Goal: Task Accomplishment & Management: Manage account settings

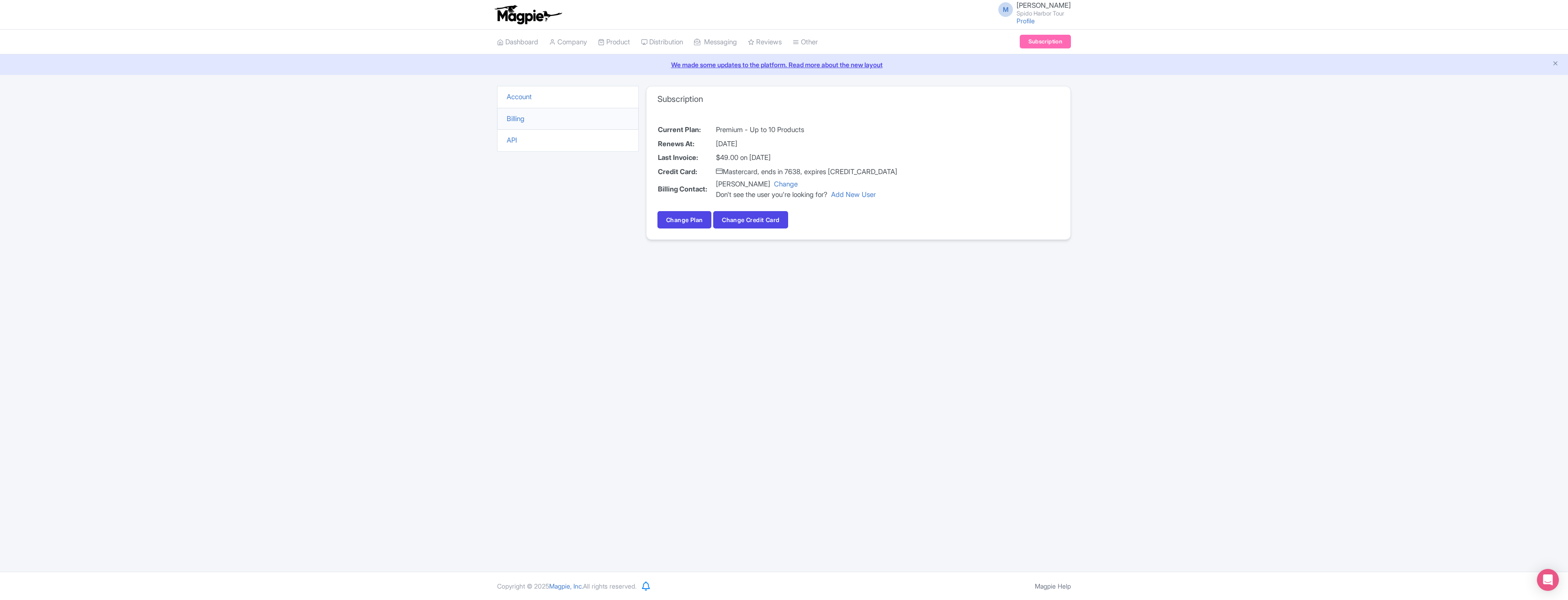
click at [543, 120] on li "Billing" at bounding box center [567, 119] width 142 height 22
click at [691, 59] on div "We made some updates to the platform. Read more about the new layout" at bounding box center [784, 65] width 1568 height 21
click at [692, 60] on link "We made some updates to the platform. Read more about the new layout" at bounding box center [783, 64] width 1557 height 10
click at [1029, 38] on link "Subscription" at bounding box center [1046, 41] width 51 height 14
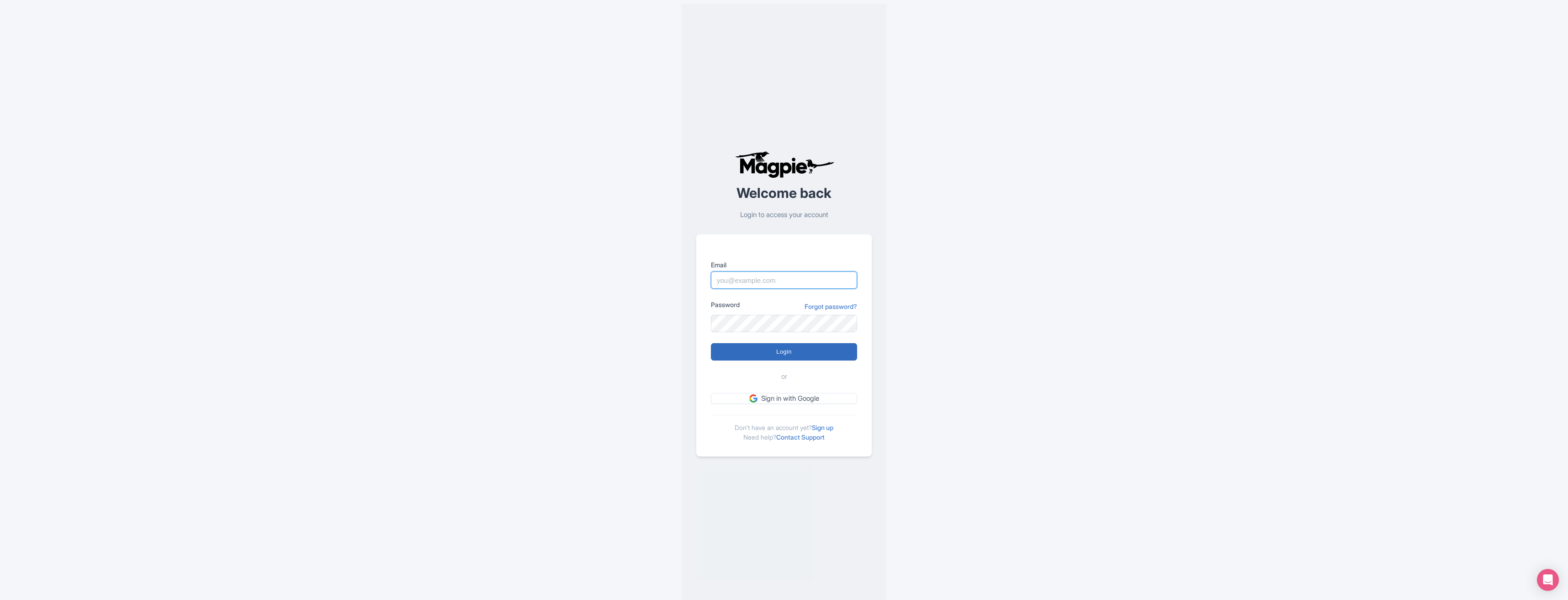
type input "[EMAIL_ADDRESS][DOMAIN_NAME]"
click at [760, 353] on input "Login" at bounding box center [783, 352] width 146 height 18
type input "Logging in..."
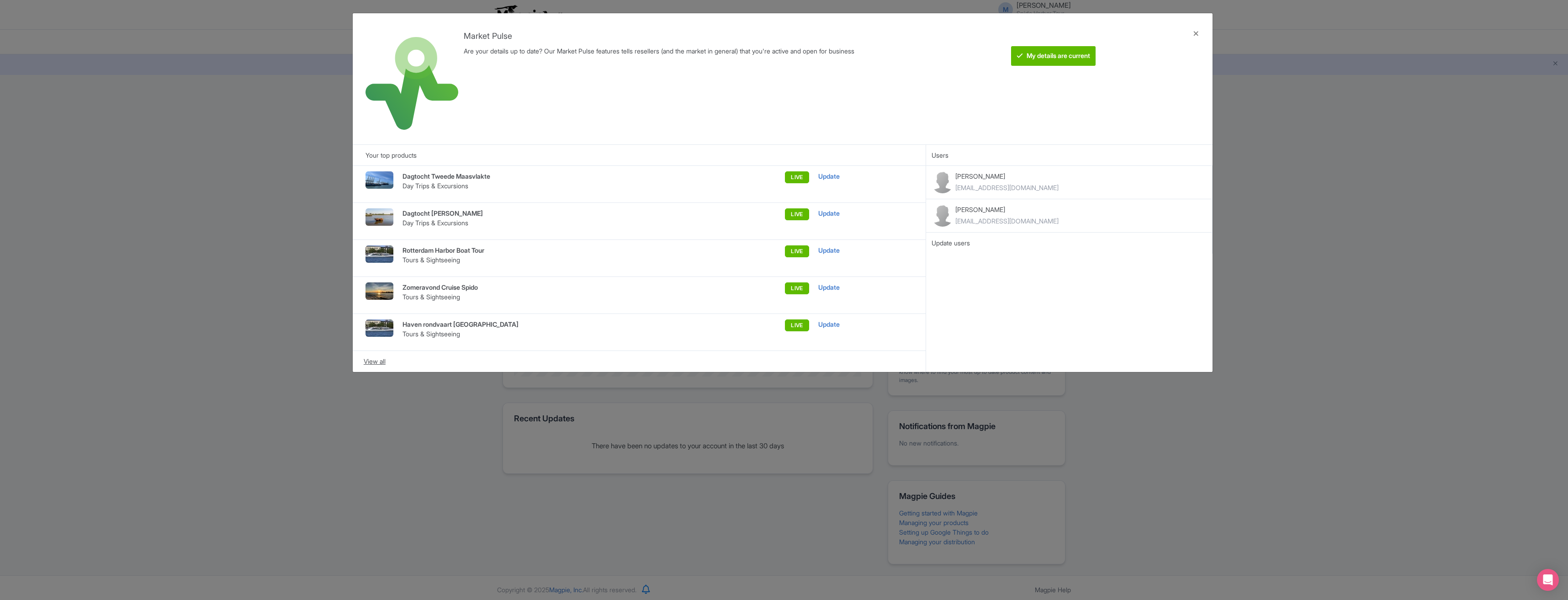
click at [371, 364] on div "View all" at bounding box center [639, 362] width 551 height 10
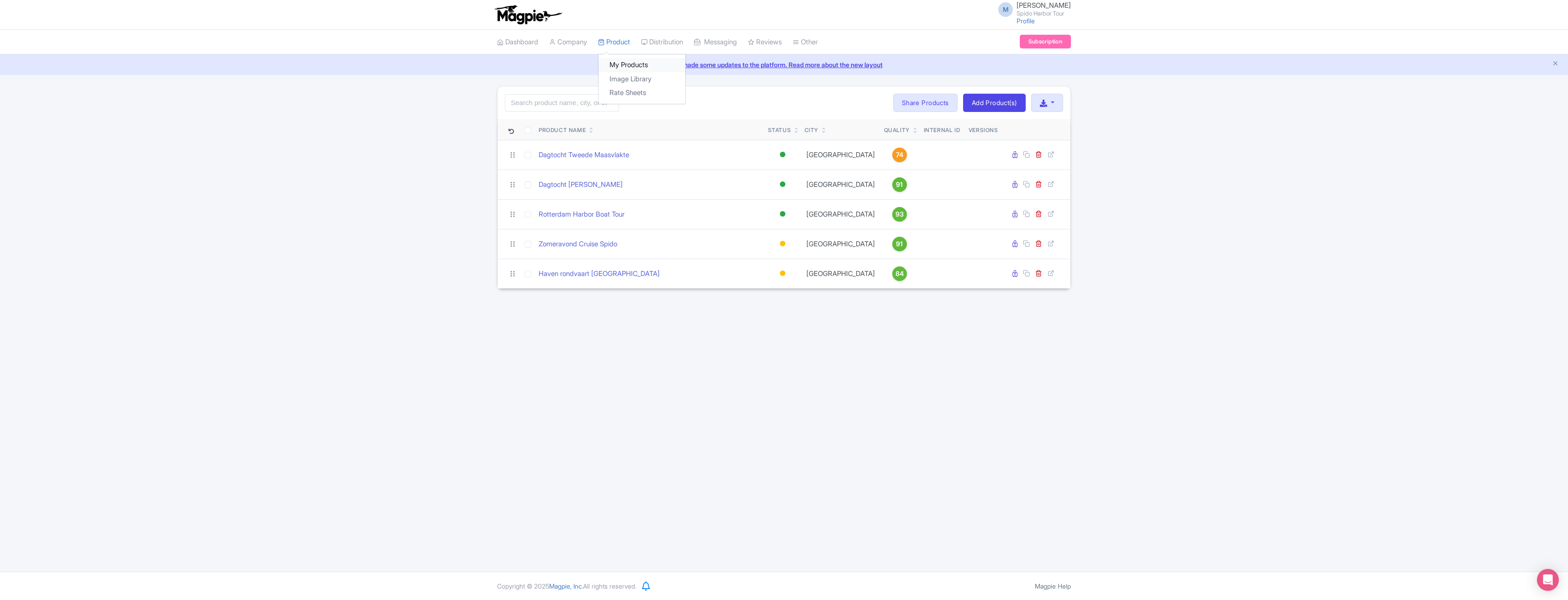
click at [621, 67] on link "My Products" at bounding box center [641, 65] width 87 height 14
click at [547, 245] on link "Zomeravond Cruise Spido" at bounding box center [578, 244] width 79 height 10
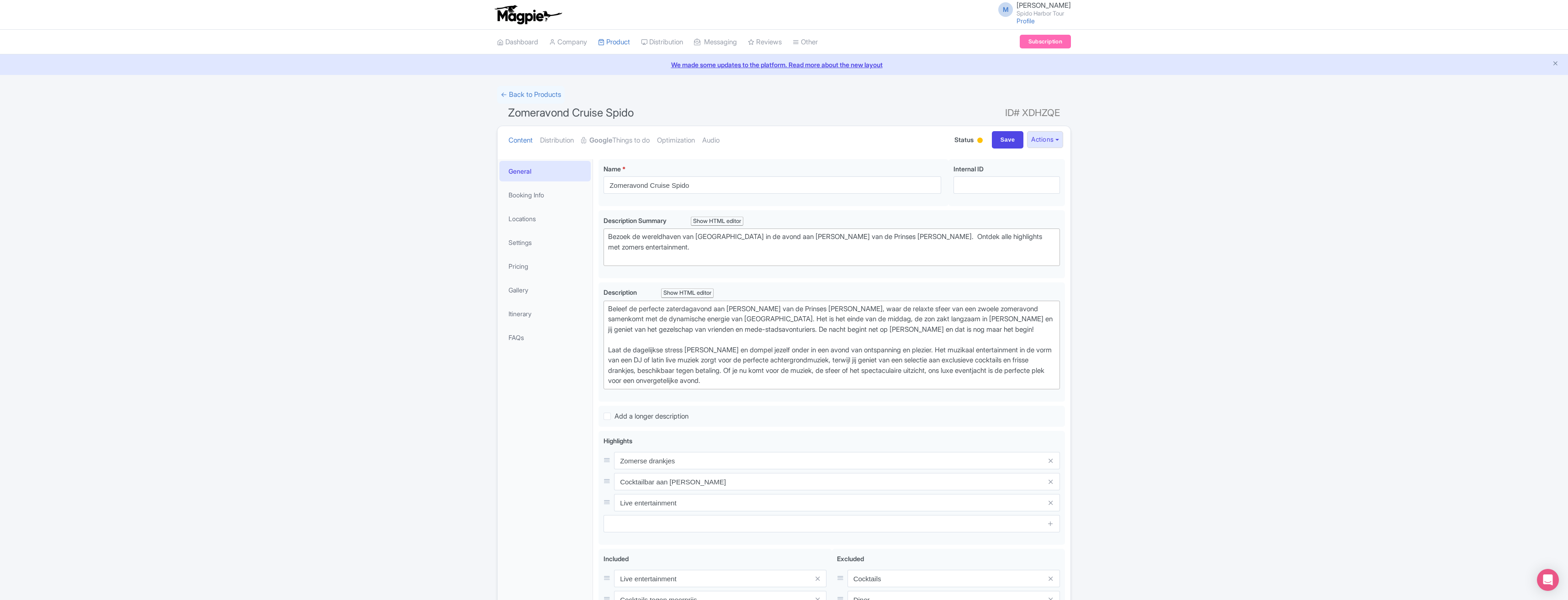
click at [977, 142] on div at bounding box center [979, 140] width 5 height 5
click at [957, 172] on div "Inactive" at bounding box center [957, 175] width 54 height 18
click at [1056, 139] on button "Actions" at bounding box center [1045, 139] width 36 height 17
click at [1085, 136] on div "Success Product status updated successfully ← Back to Products Zomeravond Cruis…" at bounding box center [784, 393] width 1568 height 615
click at [631, 61] on link "My Products" at bounding box center [641, 65] width 87 height 14
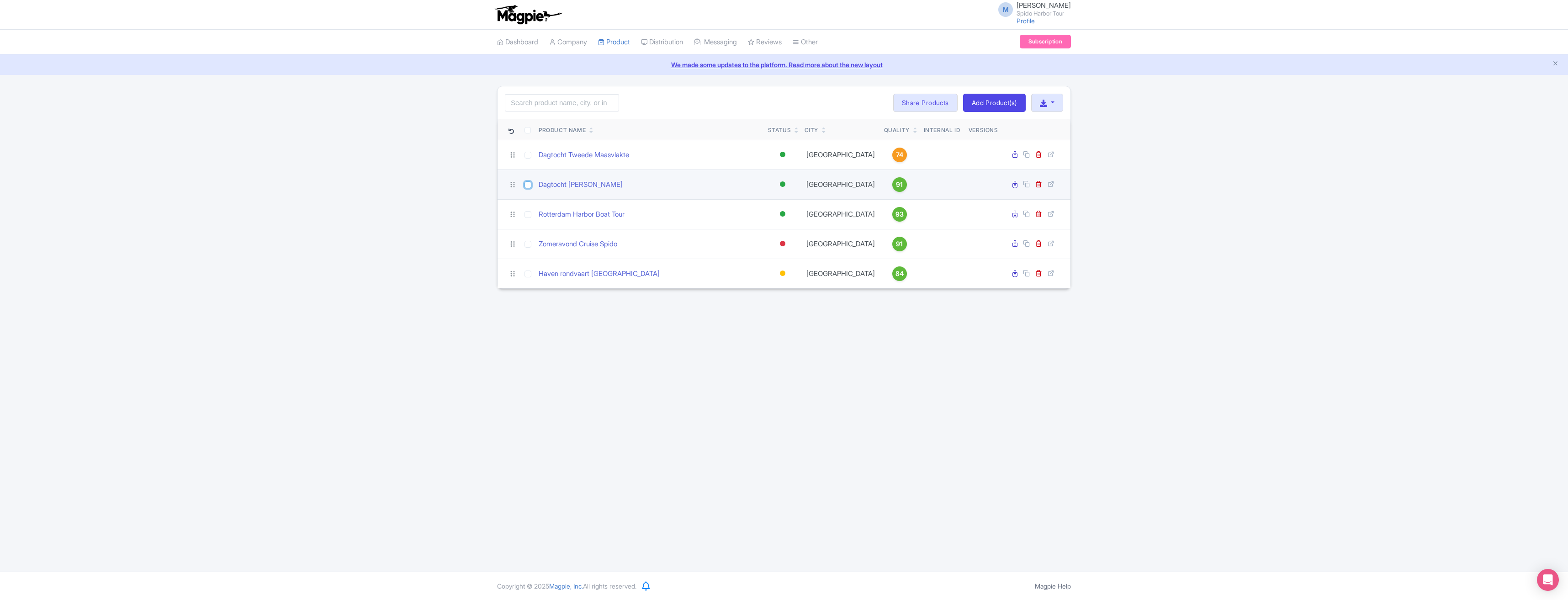
click at [527, 185] on input "checkbox" at bounding box center [528, 185] width 7 height 7
checkbox input "true"
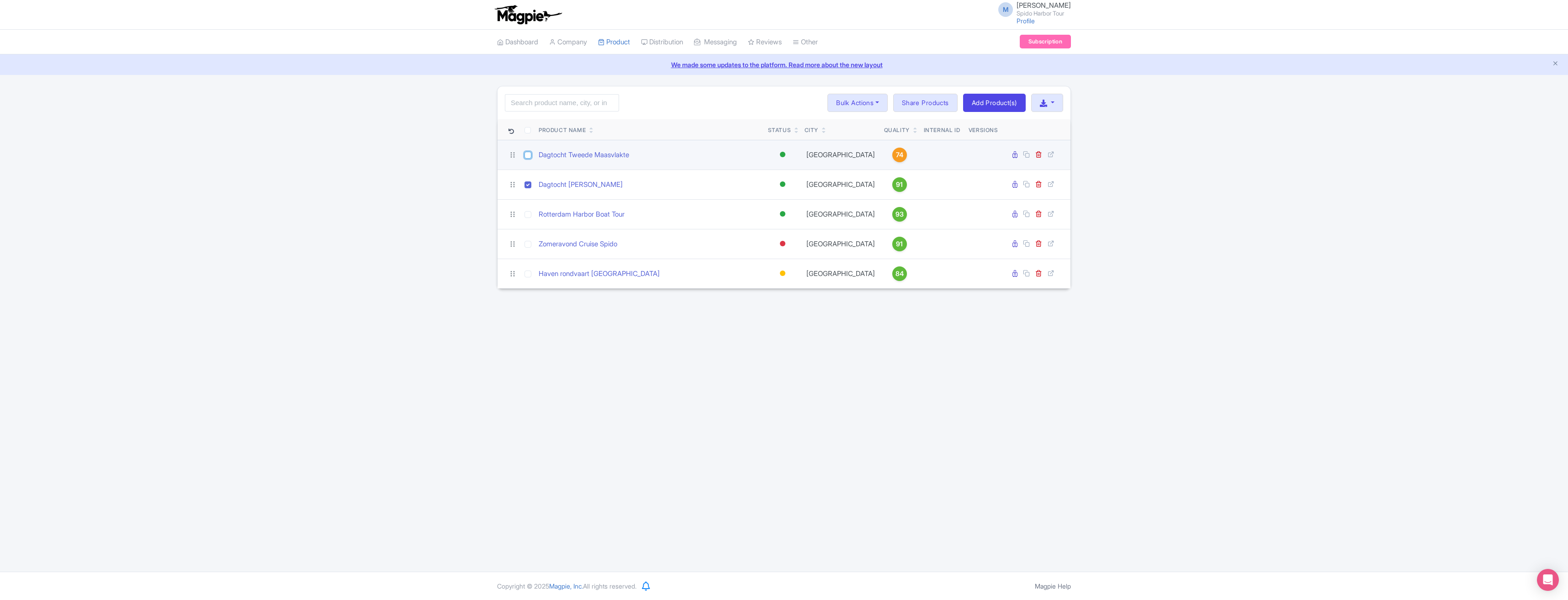
click at [529, 156] on input "checkbox" at bounding box center [528, 154] width 7 height 7
checkbox input "true"
click at [876, 106] on button "Bulk Actions" at bounding box center [857, 102] width 60 height 18
click at [1166, 151] on div "Search Bulk Actions Delete Add to Collection Share Products Add to Collection C…" at bounding box center [784, 188] width 1568 height 203
click at [514, 154] on icon at bounding box center [512, 154] width 8 height 8
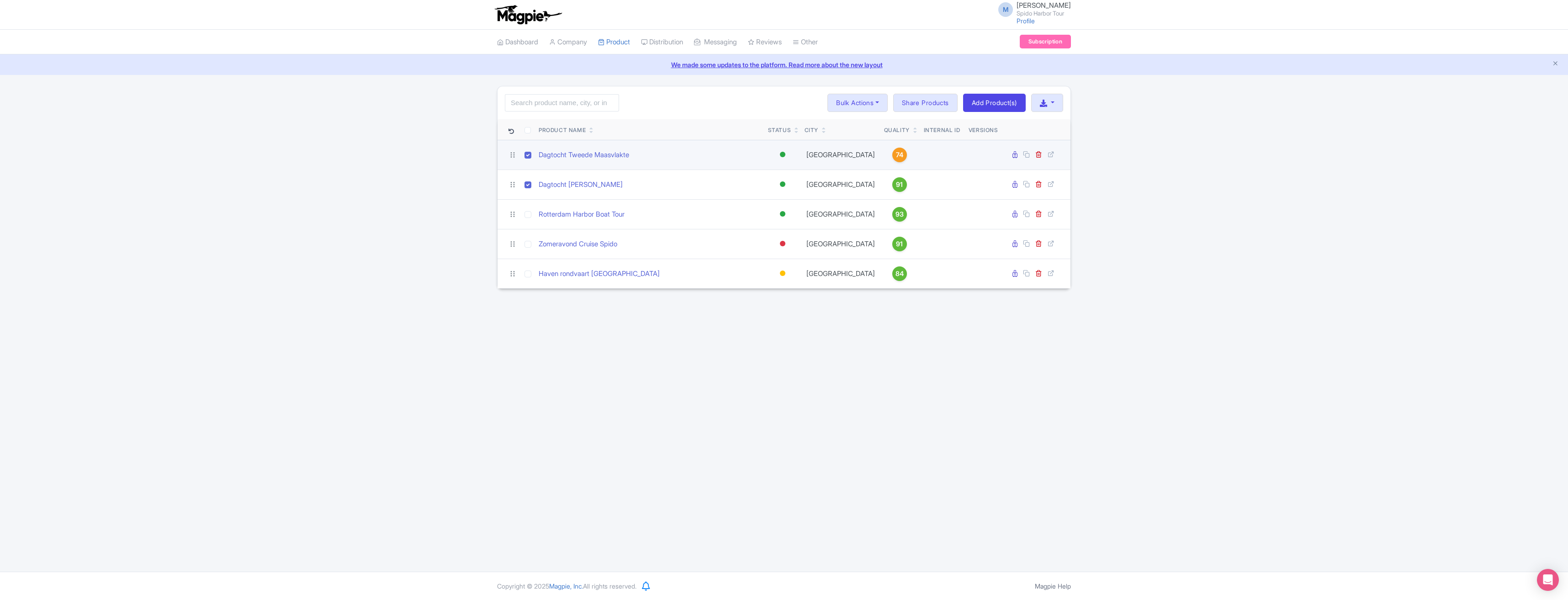
click at [782, 153] on div at bounding box center [782, 154] width 5 height 5
click at [772, 191] on div "Inactive" at bounding box center [759, 187] width 54 height 17
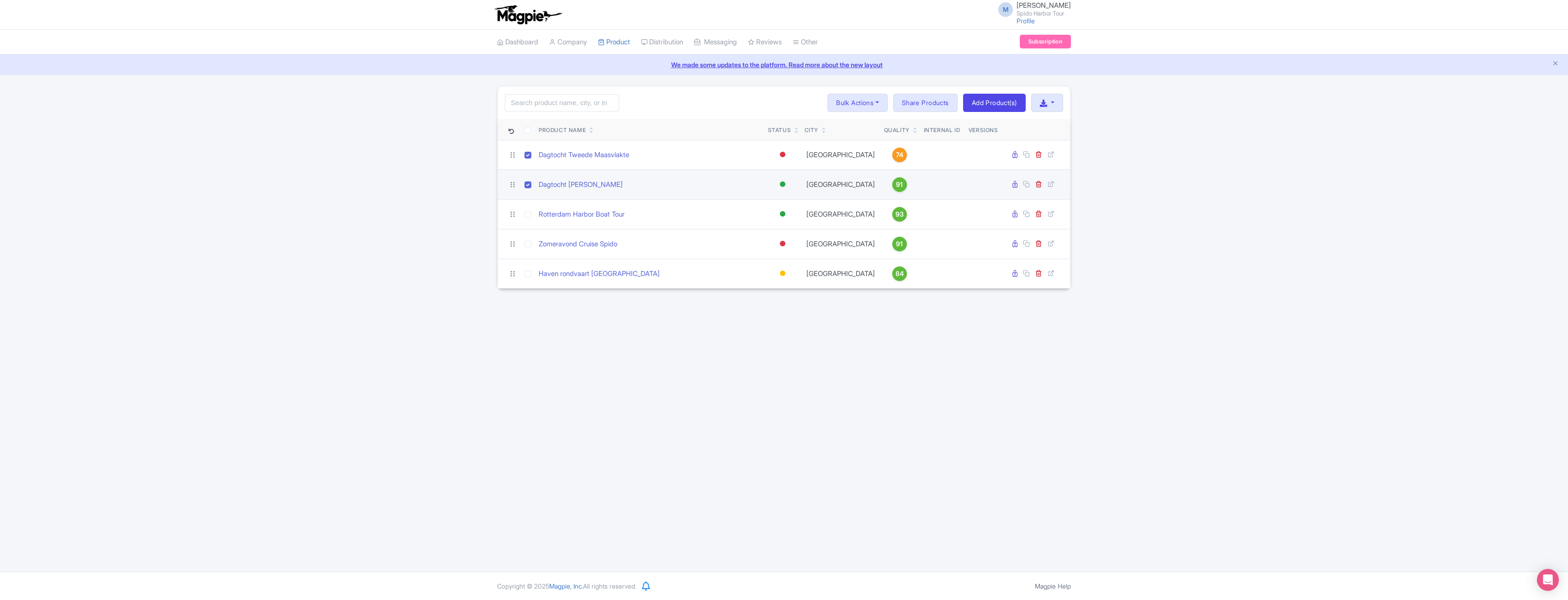
click at [782, 184] on div at bounding box center [782, 184] width 5 height 5
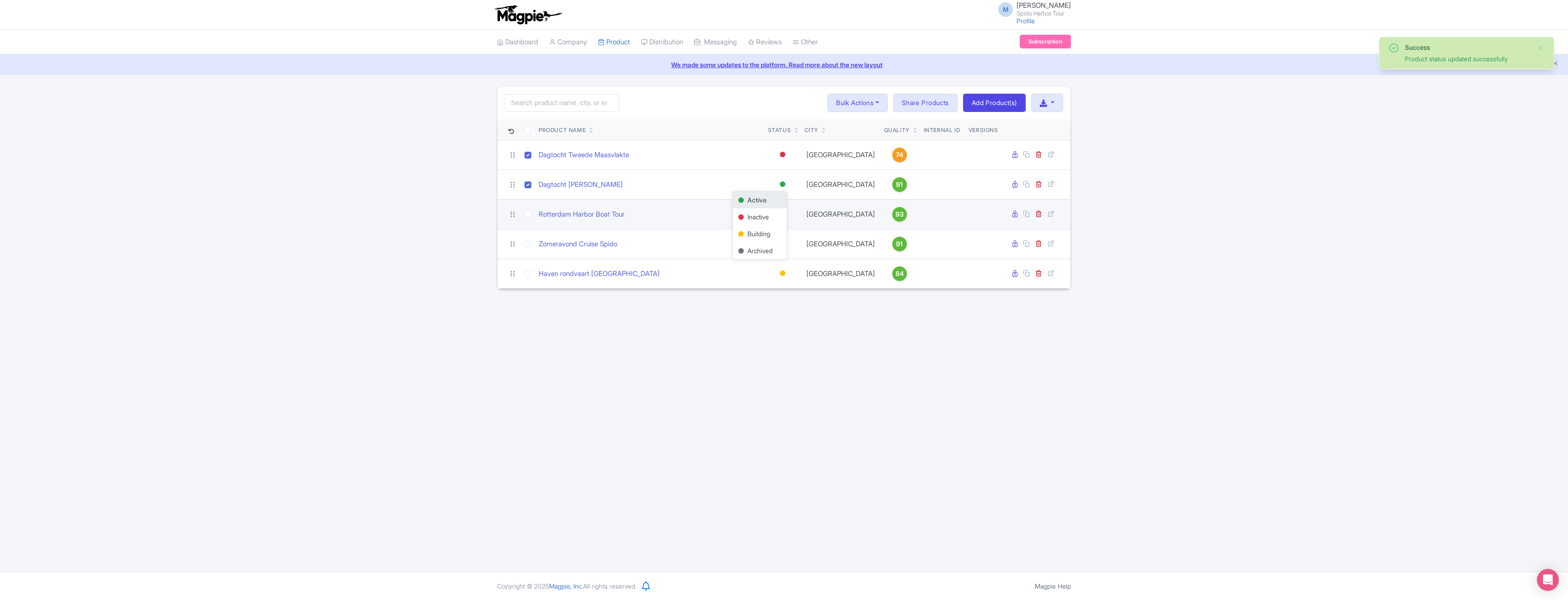
click at [769, 215] on div "Inactive" at bounding box center [759, 216] width 54 height 17
click at [1090, 397] on div "M Marcel Moesker Spido Harbor Tour Profile Users Settings Sign out Dashboard Co…" at bounding box center [784, 286] width 1568 height 572
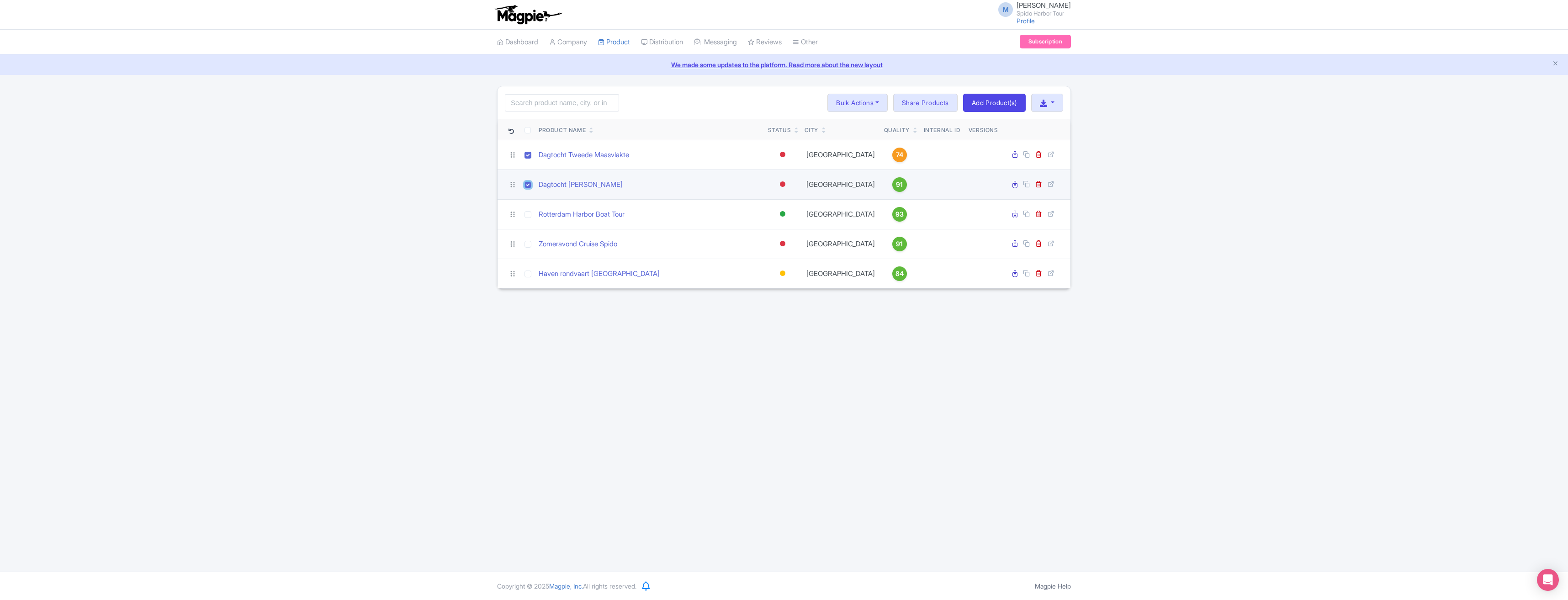
click at [526, 185] on input "checkbox" at bounding box center [528, 185] width 7 height 7
checkbox input "false"
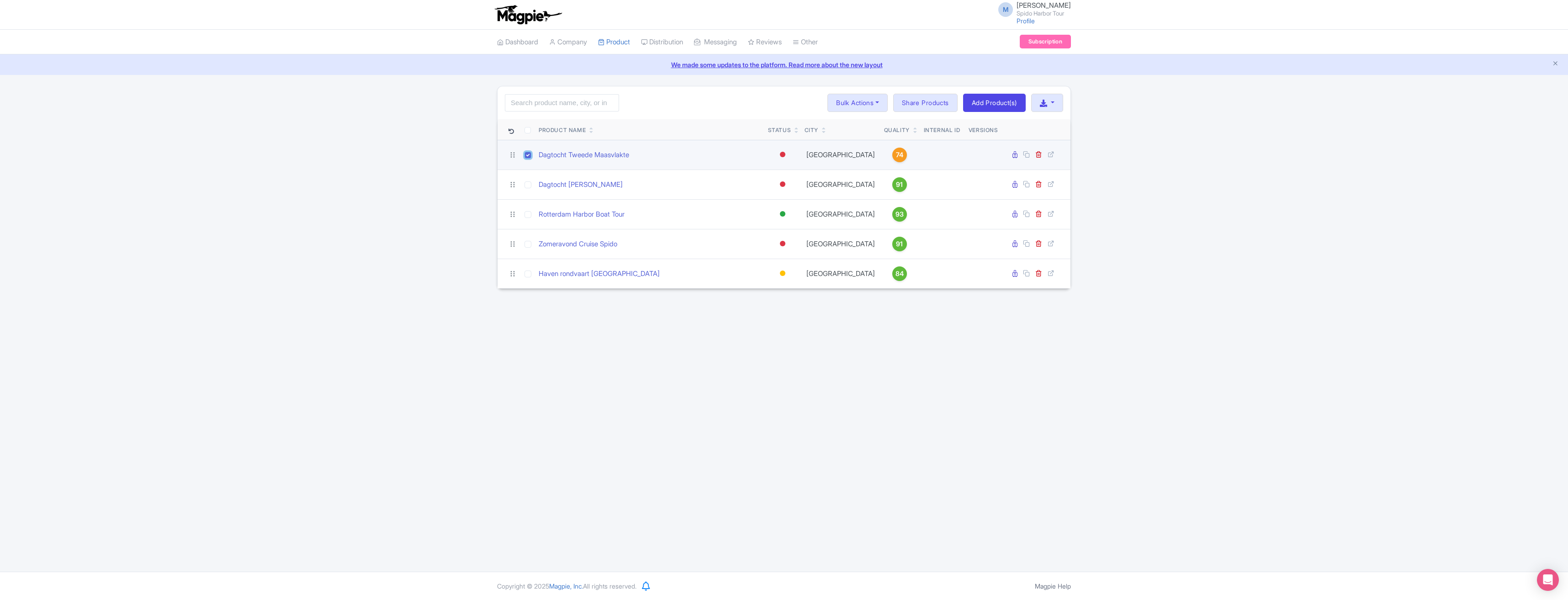
click at [527, 154] on input "checkbox" at bounding box center [528, 154] width 7 height 7
checkbox input "false"
click at [1303, 207] on div "Success Product status updated successfully Search Bulk Actions Delete Add to C…" at bounding box center [784, 188] width 1568 height 203
click at [1045, 40] on link "Subscription" at bounding box center [1046, 41] width 51 height 14
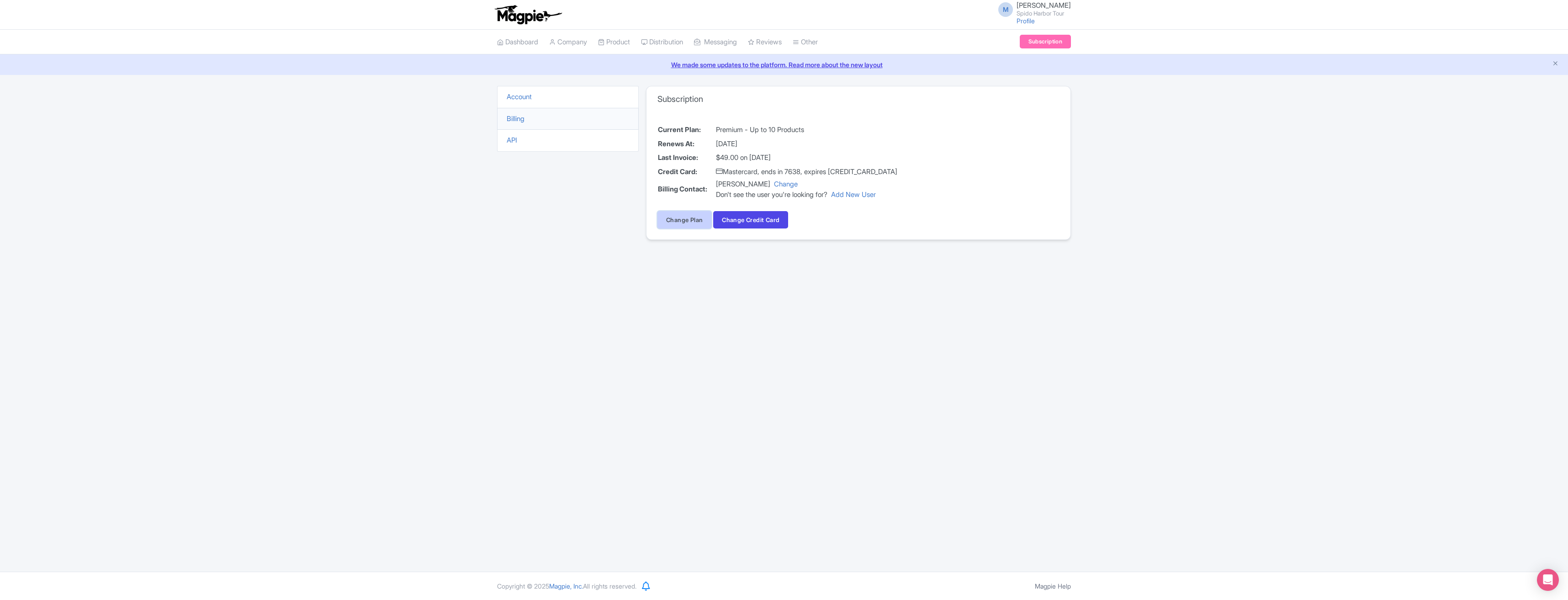
click at [694, 221] on link "Change Plan" at bounding box center [684, 220] width 54 height 18
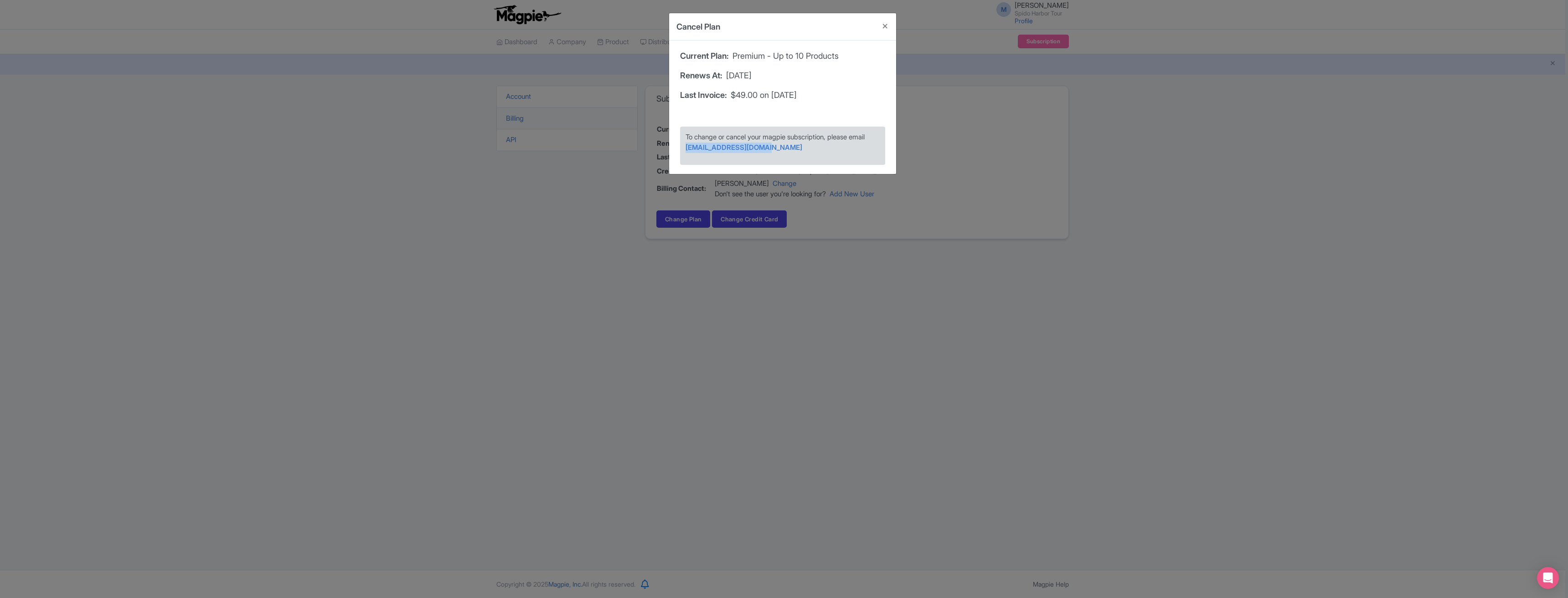
drag, startPoint x: 772, startPoint y: 150, endPoint x: 663, endPoint y: 143, distance: 109.2
click at [658, 145] on div "Cancel Plan Current Plan: Premium - Up to 10 Products Renews At: October 05, 20…" at bounding box center [784, 299] width 1568 height 598
copy link "support@magpie.travel"
click at [603, 305] on div "Cancel Plan Current Plan: Premium - Up to 10 Products Renews At: October 05, 20…" at bounding box center [784, 299] width 1568 height 598
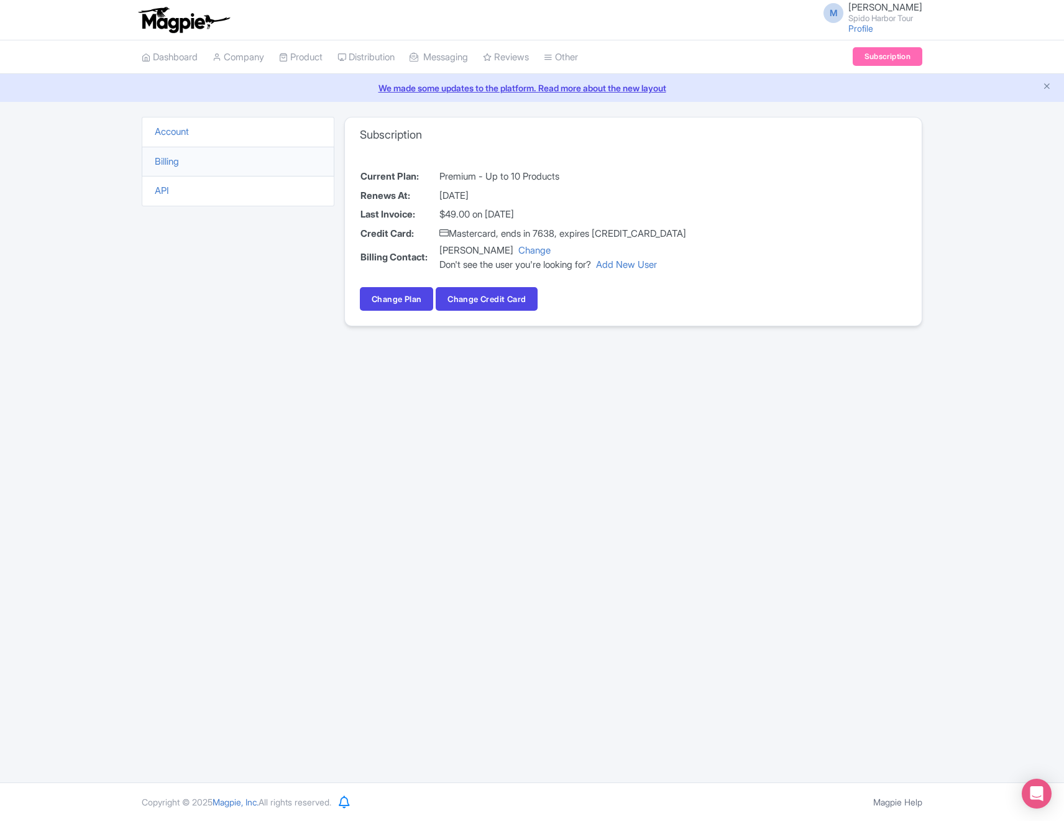
click at [890, 19] on small "Spido Harbor Tour" at bounding box center [886, 18] width 74 height 8
click at [184, 60] on link "Dashboard" at bounding box center [170, 57] width 56 height 34
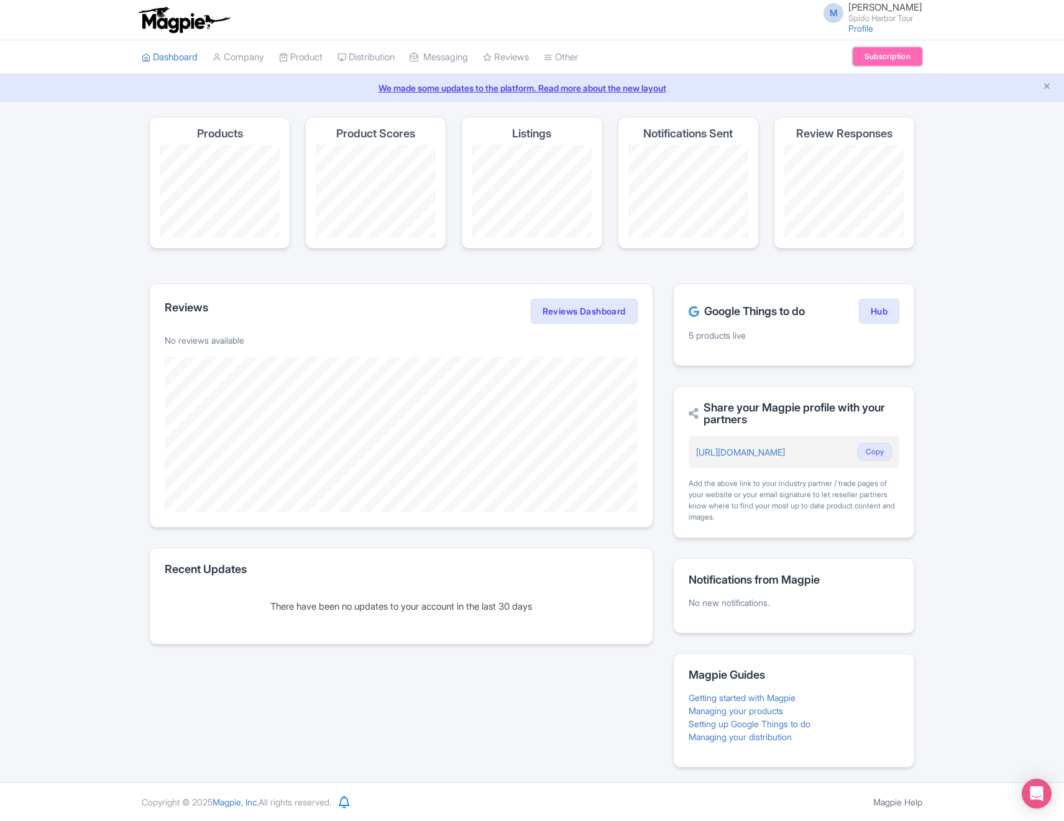
click at [891, 55] on link "Subscription" at bounding box center [888, 56] width 70 height 19
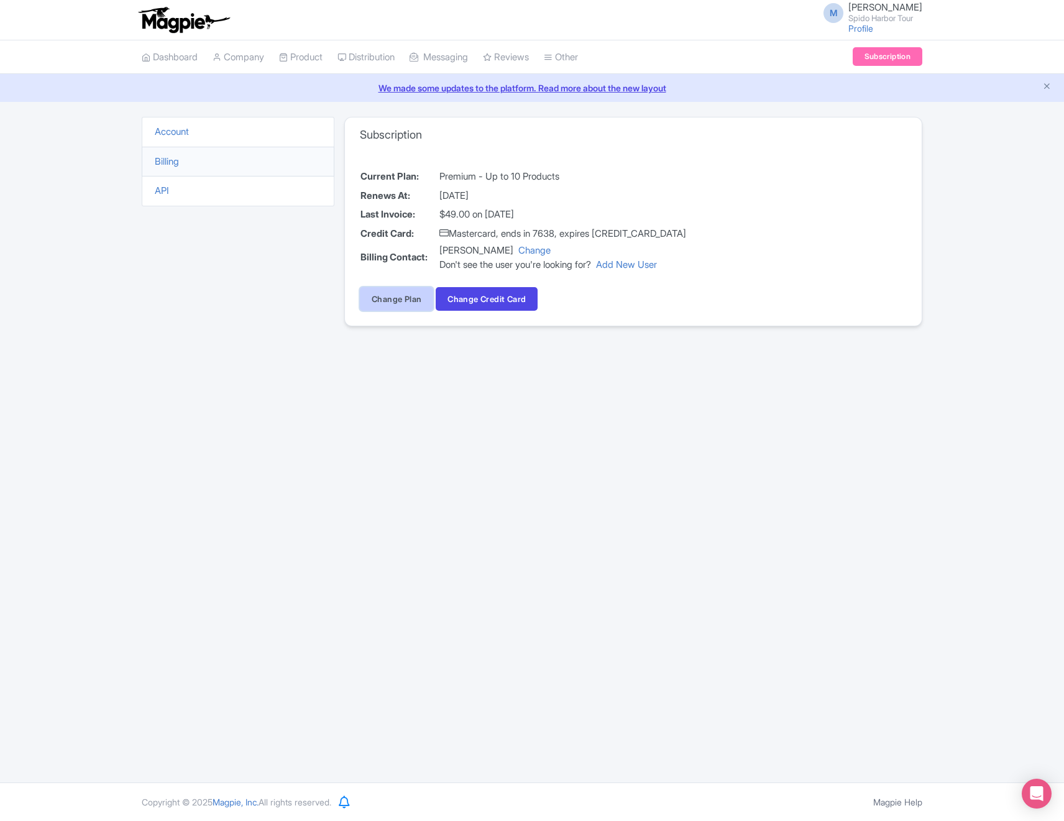
click at [402, 299] on link "Change Plan" at bounding box center [396, 299] width 73 height 24
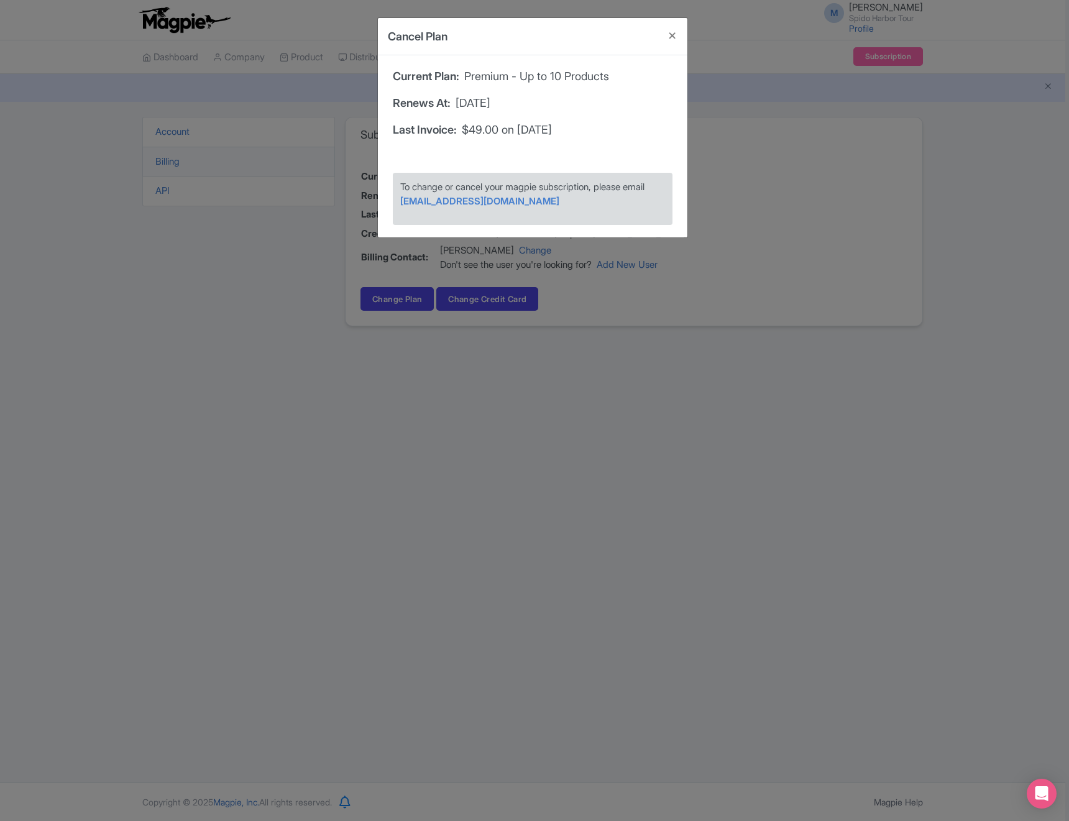
click at [678, 378] on div "Cancel Plan Current Plan: Premium - Up to 10 Products Renews At: [DATE] Last In…" at bounding box center [534, 410] width 1069 height 821
